Goal: Task Accomplishment & Management: Complete application form

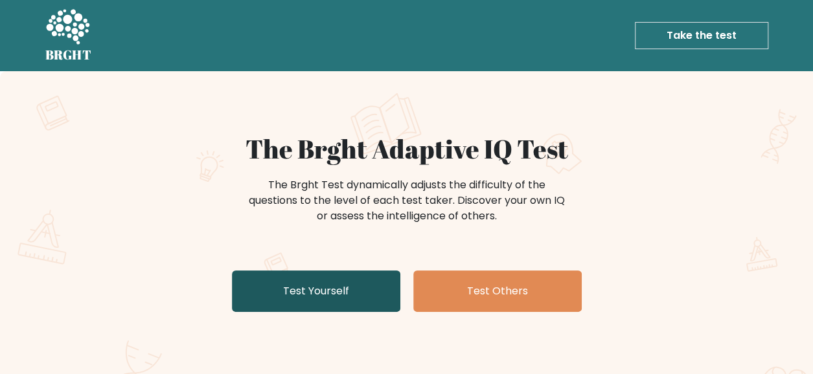
click at [330, 299] on link "Test Yourself" at bounding box center [316, 291] width 168 height 41
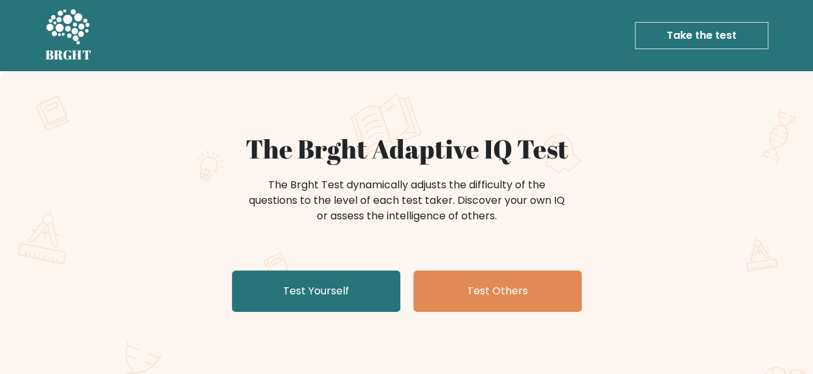
click at [409, 120] on div "The Brght Adaptive IQ Test The Brght Test dynamically adjusts the difficulty of…" at bounding box center [406, 271] width 813 height 400
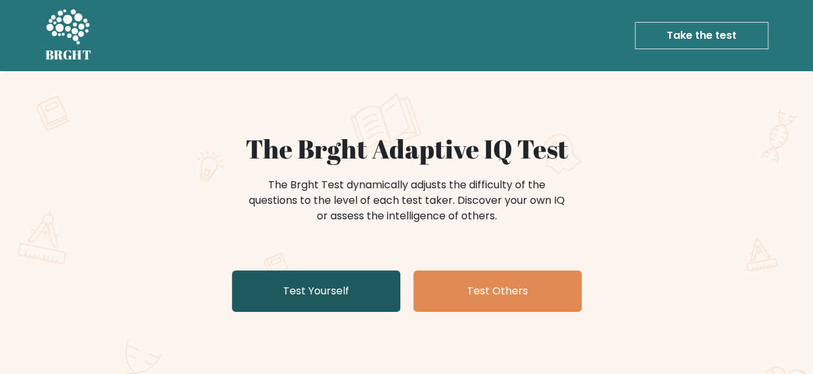
click at [334, 294] on link "Test Yourself" at bounding box center [316, 291] width 168 height 41
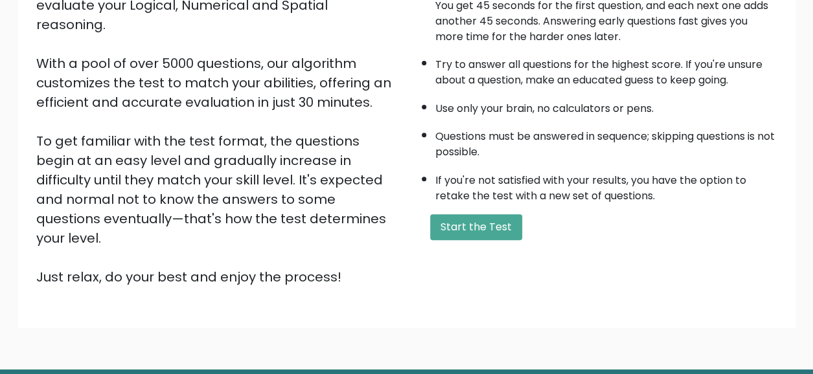
scroll to position [182, 0]
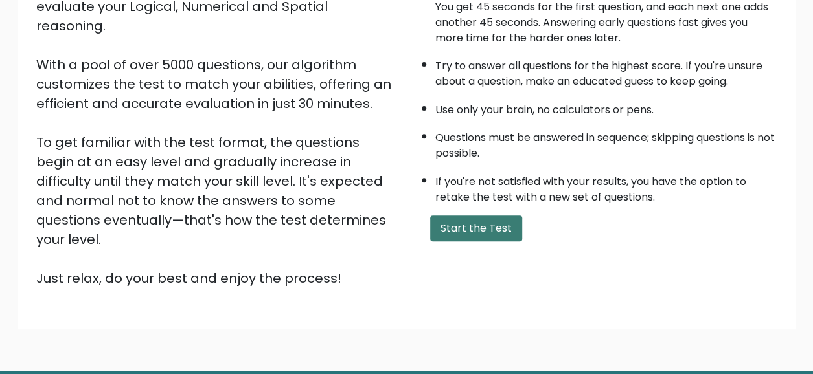
click at [447, 223] on button "Start the Test" at bounding box center [476, 229] width 92 height 26
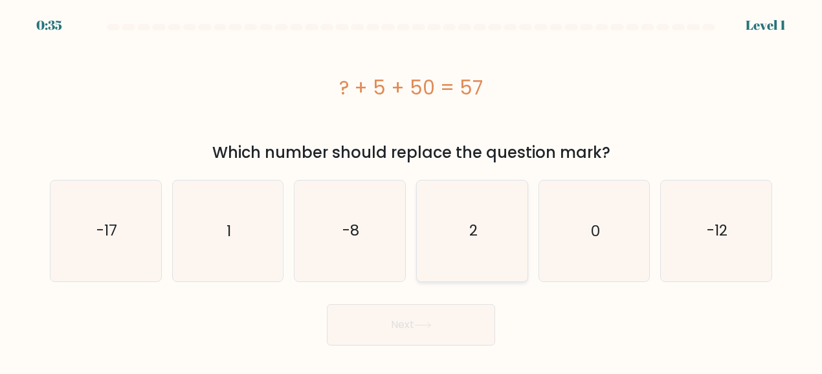
click at [483, 223] on icon "2" at bounding box center [472, 231] width 100 height 100
click at [412, 190] on input "d. 2" at bounding box center [411, 188] width 1 height 3
radio input "true"
click at [457, 343] on button "Next" at bounding box center [411, 324] width 168 height 41
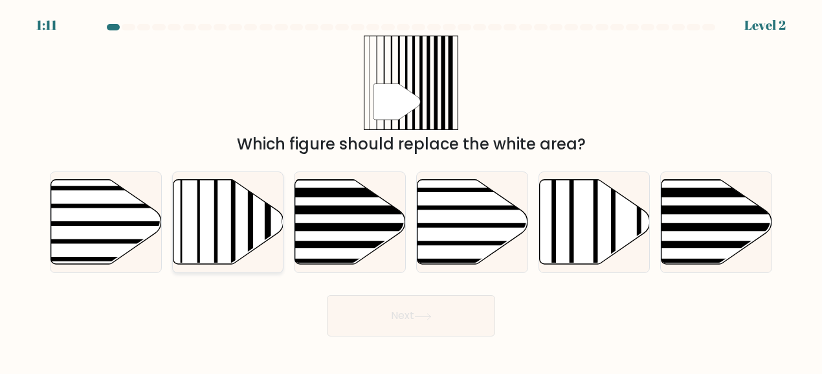
click at [206, 232] on icon at bounding box center [228, 222] width 111 height 85
click at [411, 190] on input "b." at bounding box center [411, 188] width 1 height 3
radio input "true"
click at [444, 310] on button "Next" at bounding box center [411, 315] width 168 height 41
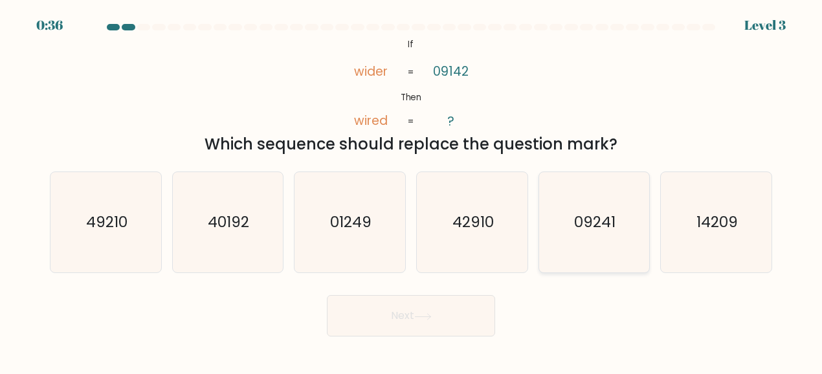
click at [600, 230] on text "09241" at bounding box center [595, 222] width 41 height 21
click at [412, 190] on input "e. 09241" at bounding box center [411, 188] width 1 height 3
radio input "true"
click at [447, 317] on button "Next" at bounding box center [411, 315] width 168 height 41
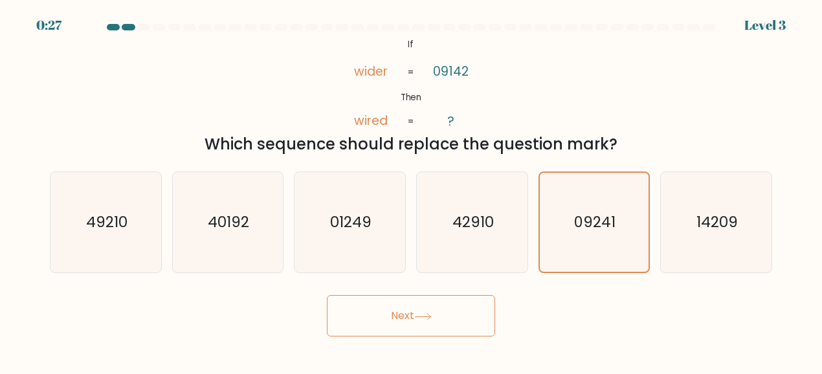
click at [447, 317] on button "Next" at bounding box center [411, 315] width 168 height 41
click at [410, 319] on button "Next" at bounding box center [411, 315] width 168 height 41
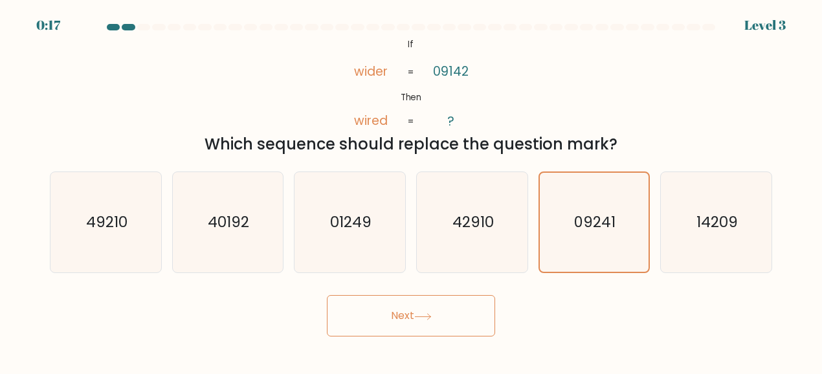
click at [410, 319] on button "Next" at bounding box center [411, 315] width 168 height 41
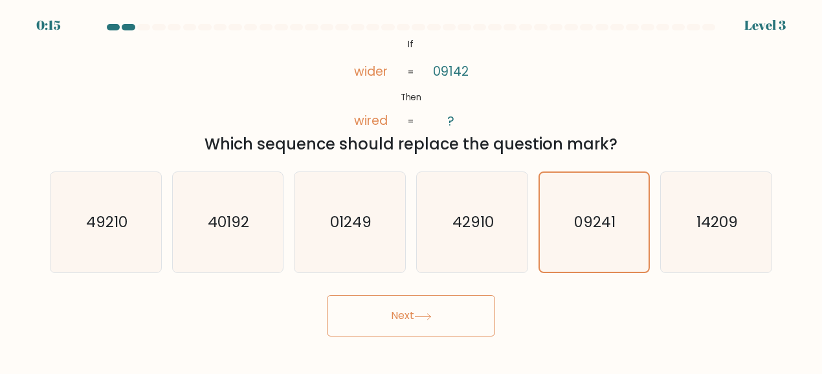
click at [410, 319] on button "Next" at bounding box center [411, 315] width 168 height 41
click at [413, 323] on button "Next" at bounding box center [411, 315] width 168 height 41
click at [382, 330] on button "Next" at bounding box center [411, 315] width 168 height 41
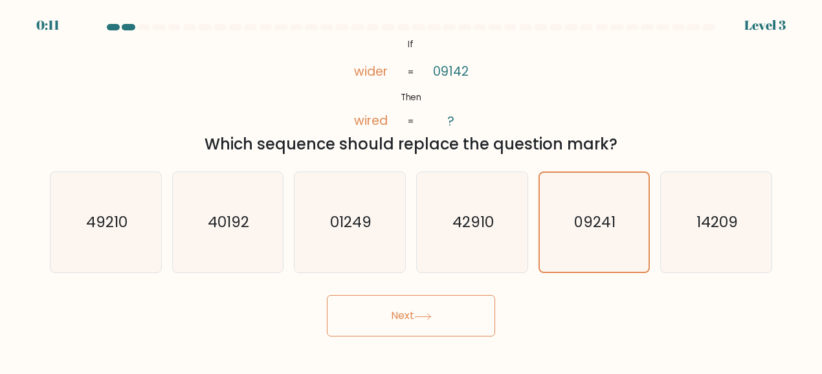
click at [382, 330] on button "Next" at bounding box center [411, 315] width 168 height 41
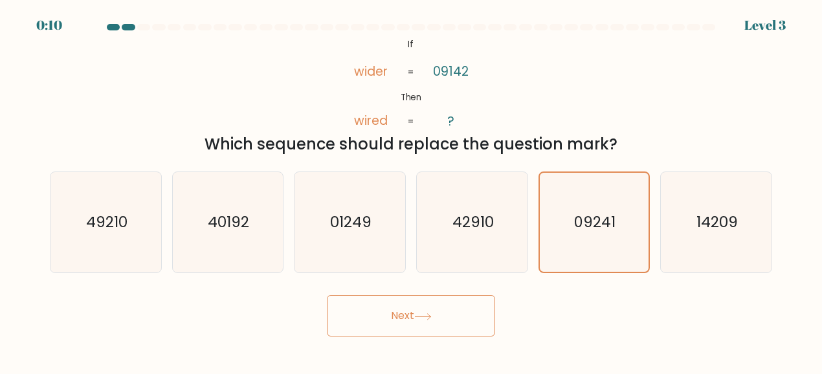
click at [382, 330] on button "Next" at bounding box center [411, 315] width 168 height 41
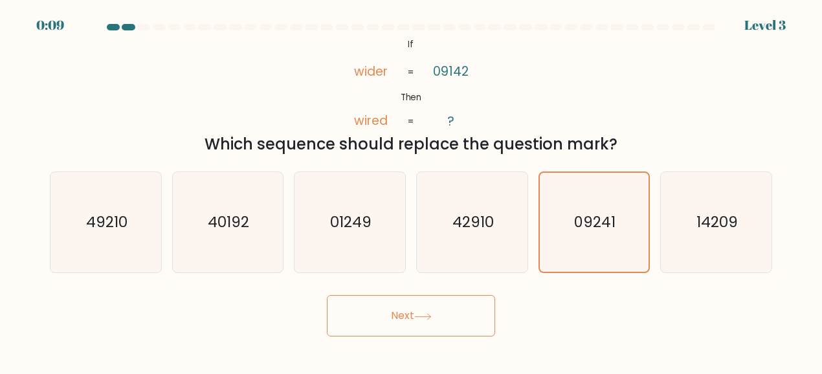
click at [382, 330] on button "Next" at bounding box center [411, 315] width 168 height 41
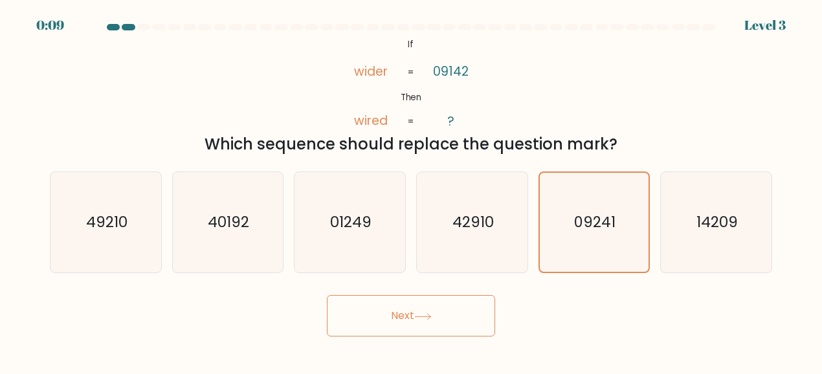
click at [382, 330] on button "Next" at bounding box center [411, 315] width 168 height 41
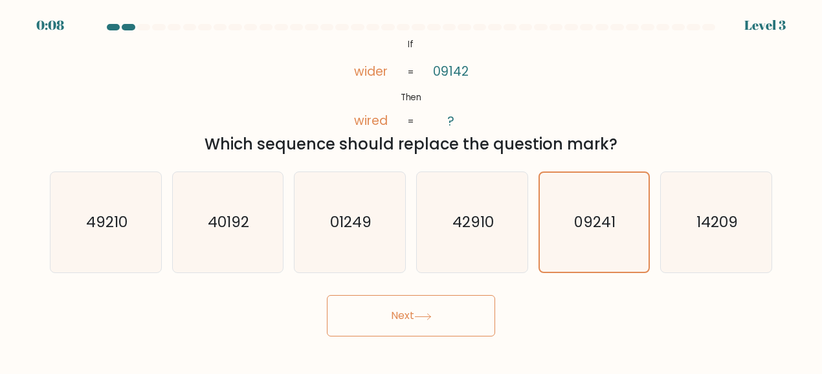
click at [382, 330] on button "Next" at bounding box center [411, 315] width 168 height 41
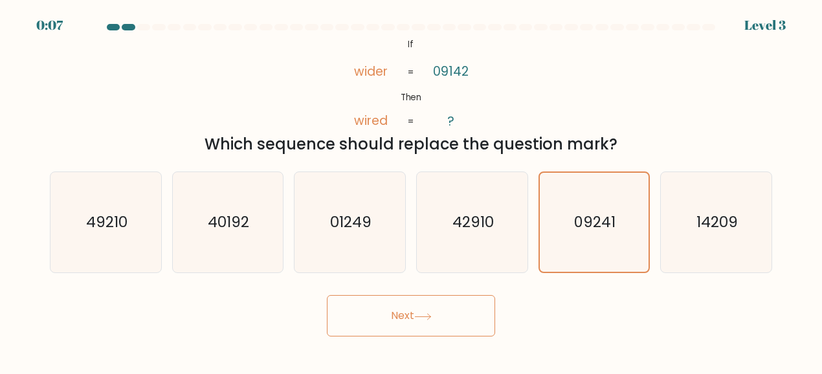
click at [382, 330] on button "Next" at bounding box center [411, 315] width 168 height 41
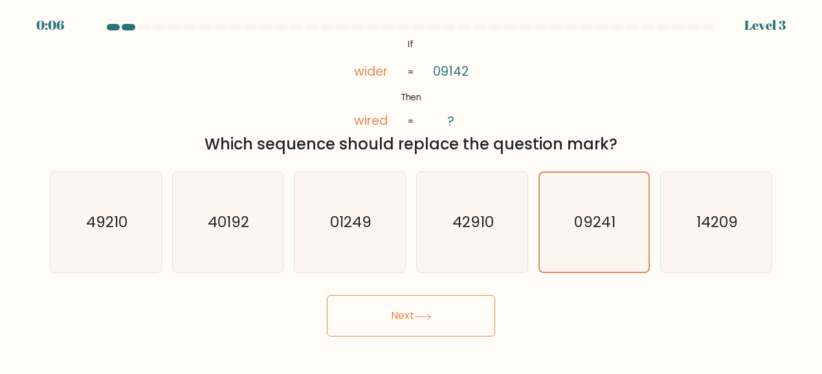
click at [382, 330] on button "Next" at bounding box center [411, 315] width 168 height 41
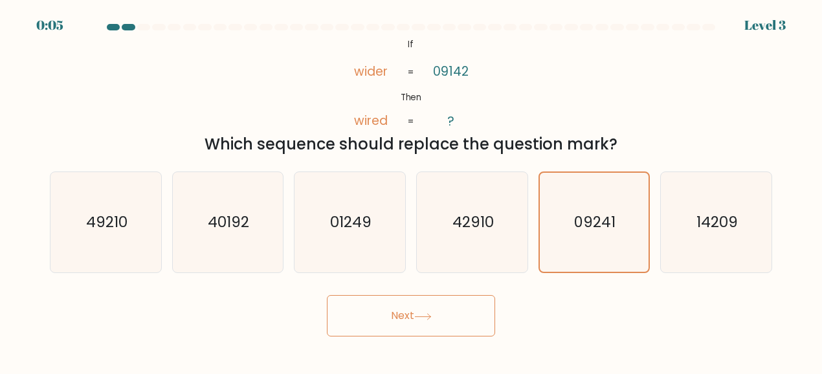
click at [382, 330] on button "Next" at bounding box center [411, 315] width 168 height 41
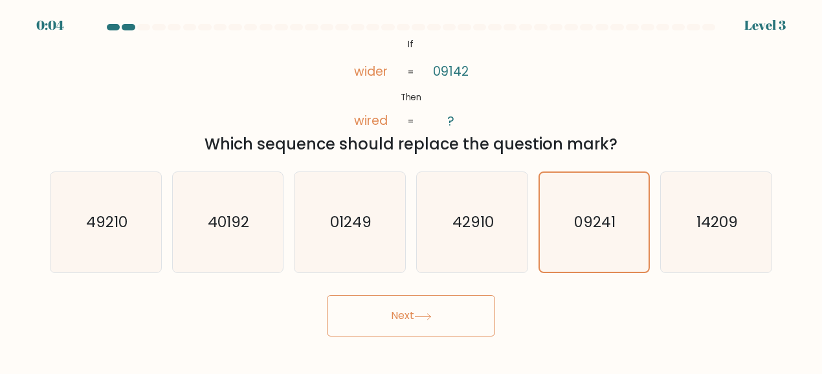
click at [382, 330] on button "Next" at bounding box center [411, 315] width 168 height 41
drag, startPoint x: 382, startPoint y: 330, endPoint x: 400, endPoint y: 326, distance: 18.1
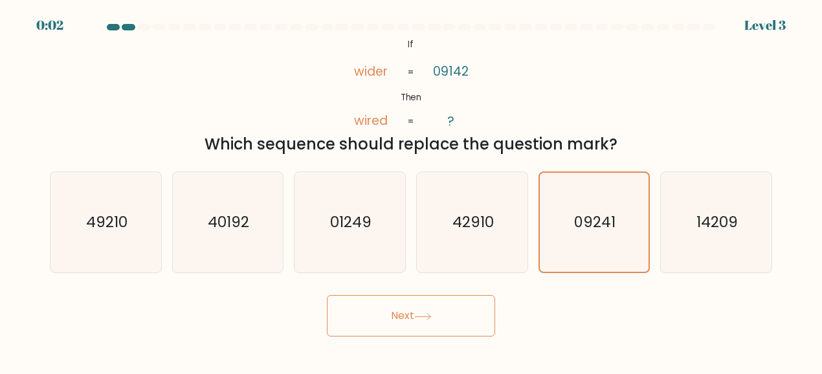
click at [400, 326] on button "Next" at bounding box center [411, 315] width 168 height 41
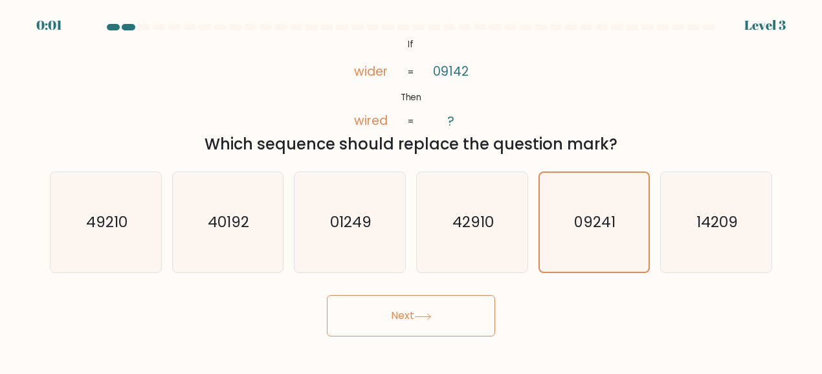
click at [400, 326] on button "Next" at bounding box center [411, 315] width 168 height 41
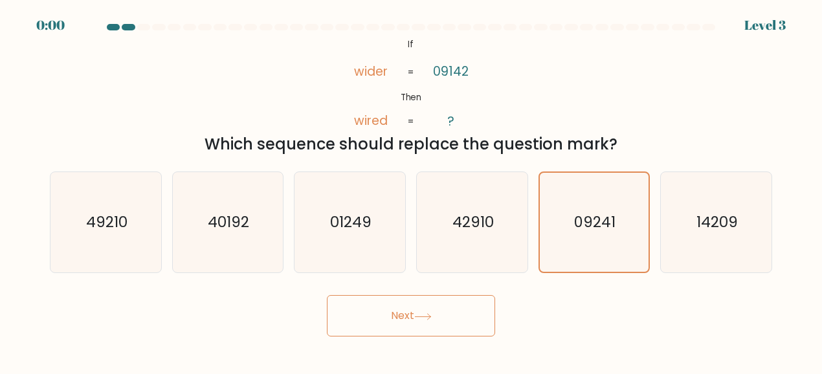
click at [400, 326] on button "Next" at bounding box center [411, 315] width 168 height 41
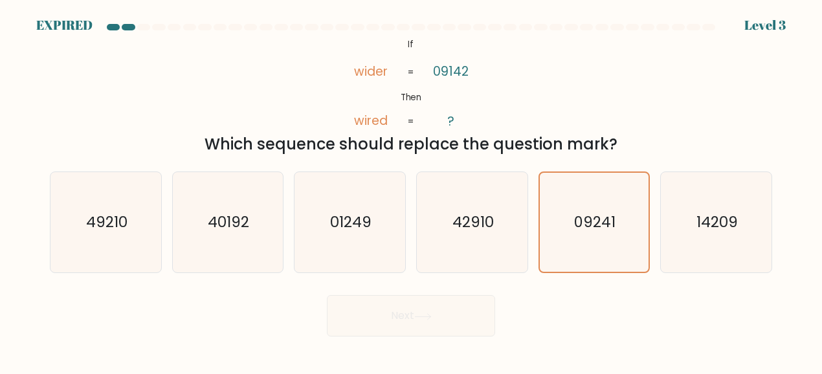
click at [400, 326] on div "Next" at bounding box center [411, 313] width 738 height 48
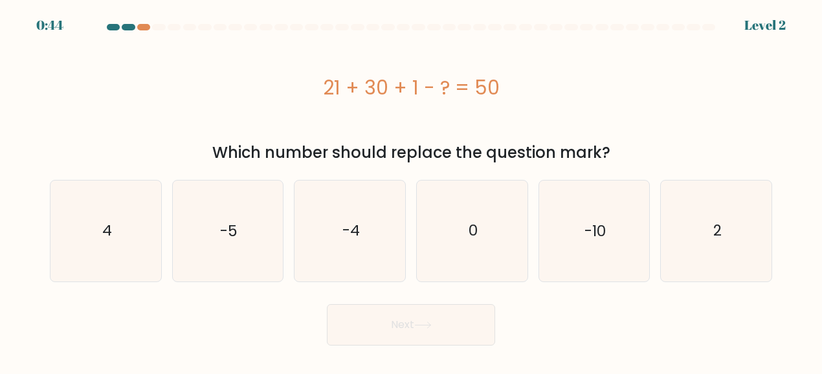
click at [400, 326] on button "Next" at bounding box center [411, 324] width 168 height 41
click at [703, 191] on icon "2" at bounding box center [716, 231] width 100 height 100
click at [412, 190] on input "f. 2" at bounding box center [411, 188] width 1 height 3
radio input "true"
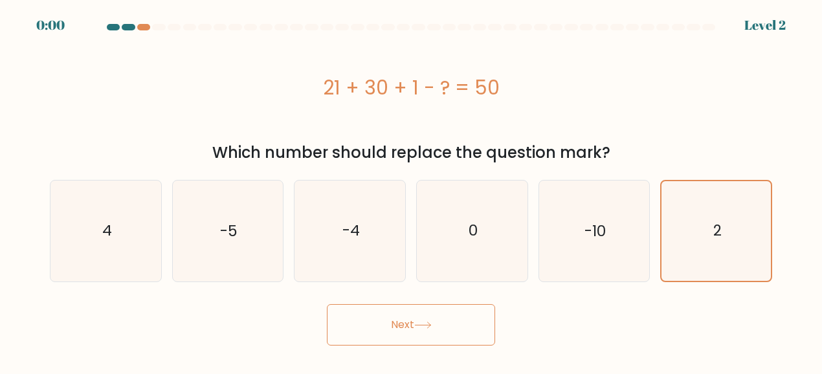
click at [457, 322] on button "Next" at bounding box center [411, 324] width 168 height 41
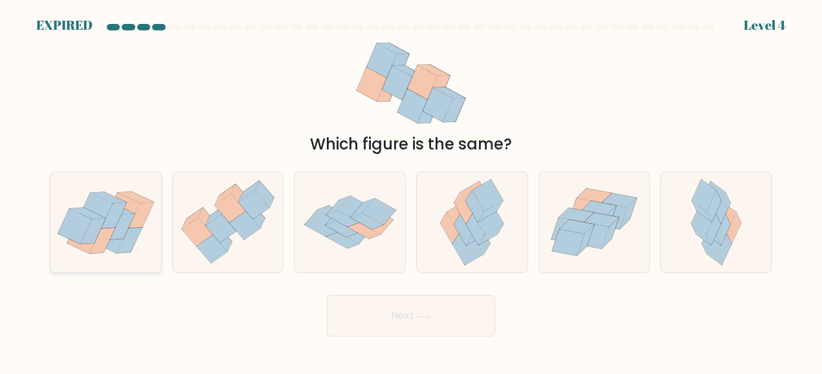
click at [123, 234] on icon at bounding box center [121, 227] width 25 height 26
click at [411, 190] on input "a." at bounding box center [411, 188] width 1 height 3
radio input "true"
click at [475, 323] on button "Next" at bounding box center [411, 315] width 168 height 41
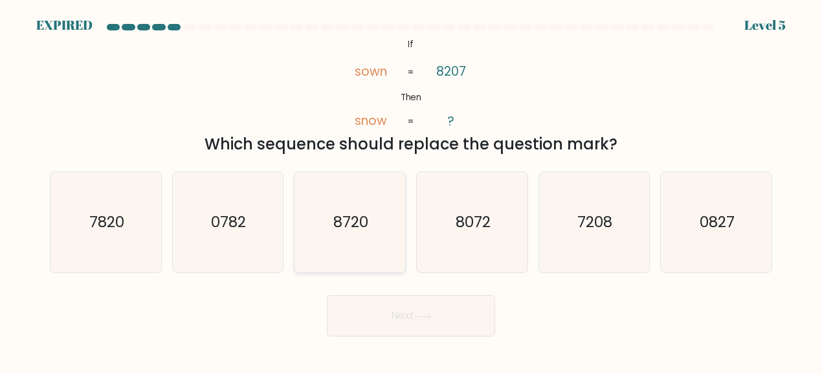
click at [385, 218] on icon "8720" at bounding box center [350, 222] width 100 height 100
click at [411, 190] on input "c. 8720" at bounding box center [411, 188] width 1 height 3
radio input "true"
click at [455, 311] on button "Next" at bounding box center [411, 315] width 168 height 41
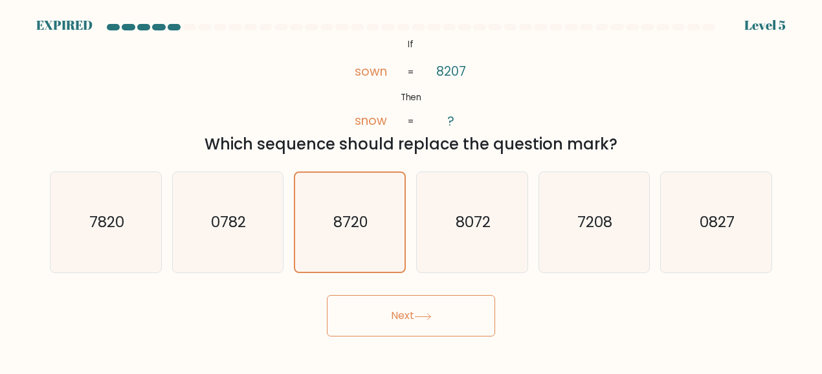
click at [455, 311] on button "Next" at bounding box center [411, 315] width 168 height 41
